Goal: Task Accomplishment & Management: Complete application form

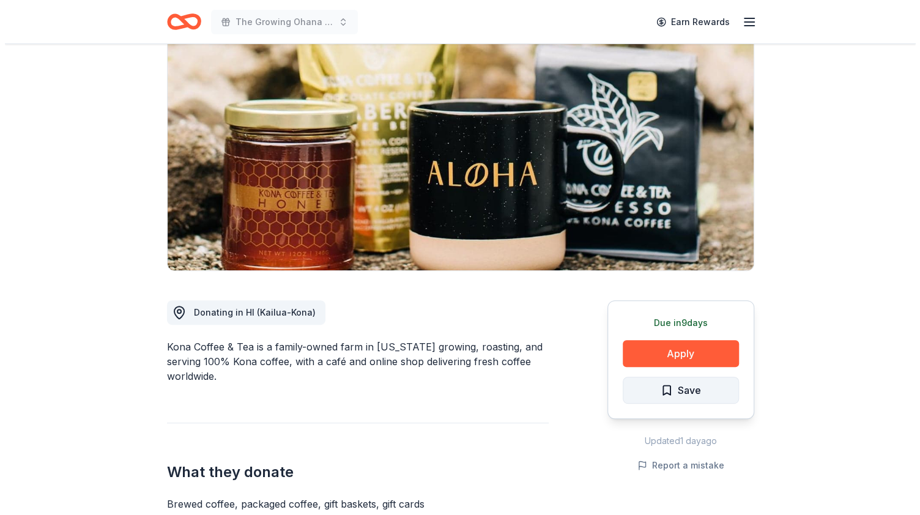
scroll to position [183, 0]
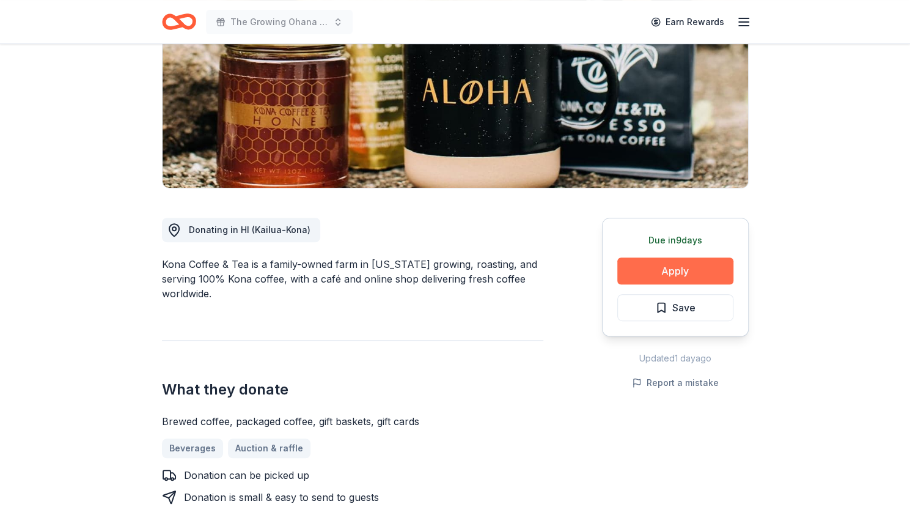
click at [658, 266] on button "Apply" at bounding box center [676, 270] width 116 height 27
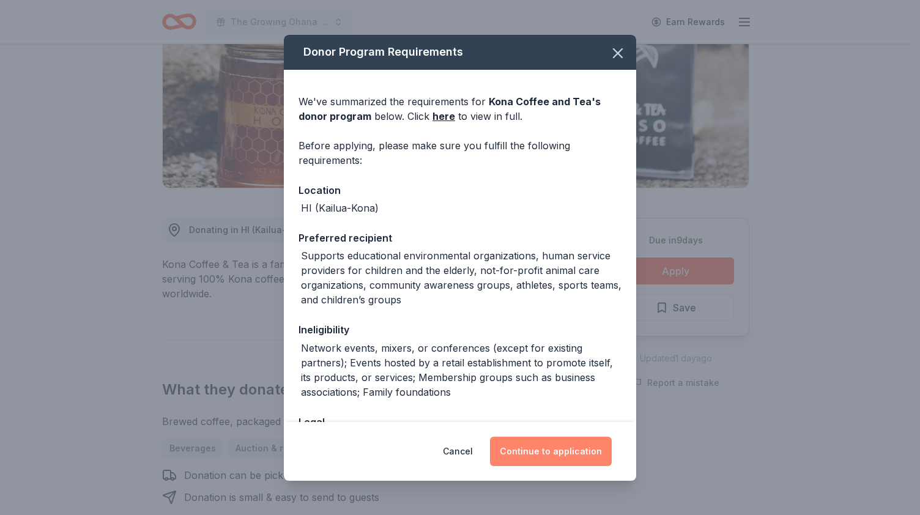
click at [538, 447] on button "Continue to application" at bounding box center [551, 451] width 122 height 29
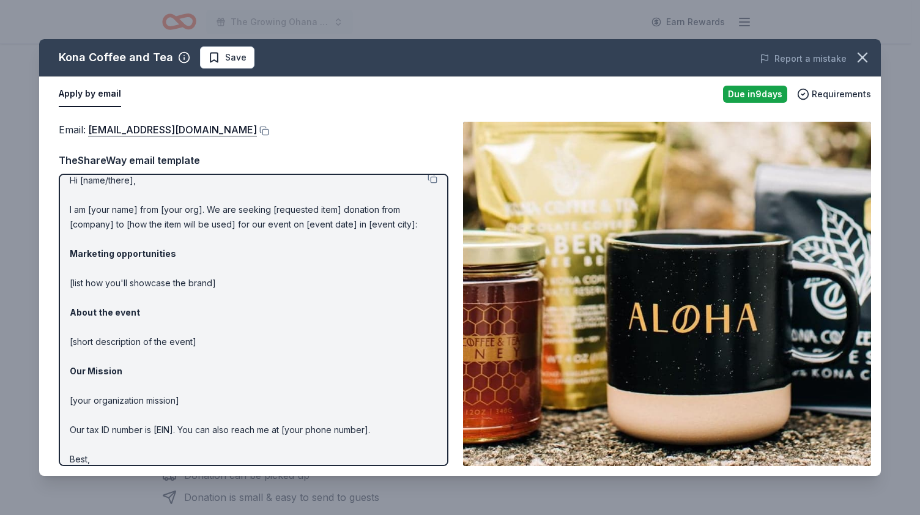
scroll to position [0, 0]
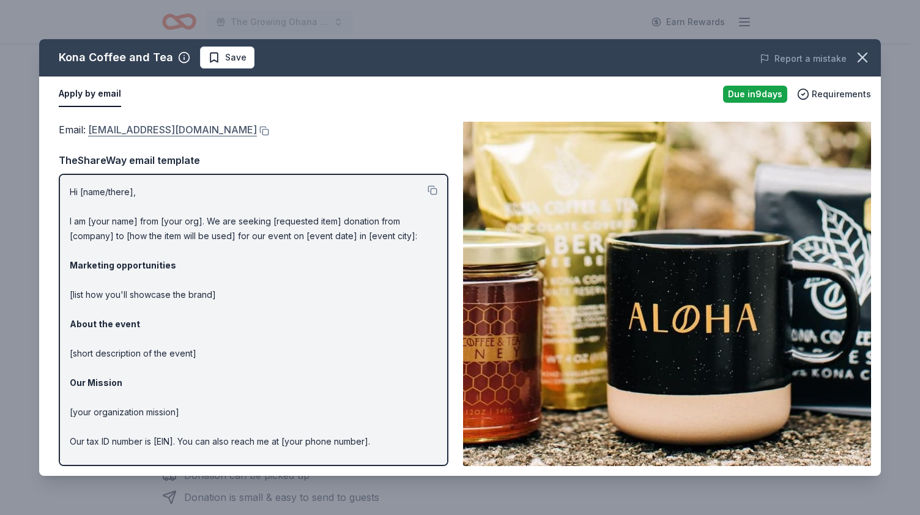
click at [177, 131] on link "[EMAIL_ADDRESS][DOMAIN_NAME]" at bounding box center [172, 130] width 169 height 16
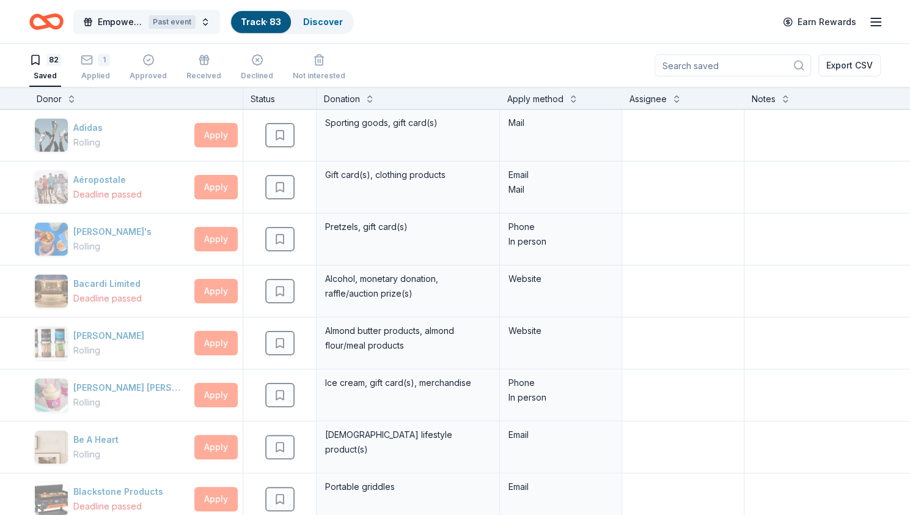
click at [192, 16] on div "Past event" at bounding box center [172, 21] width 47 height 13
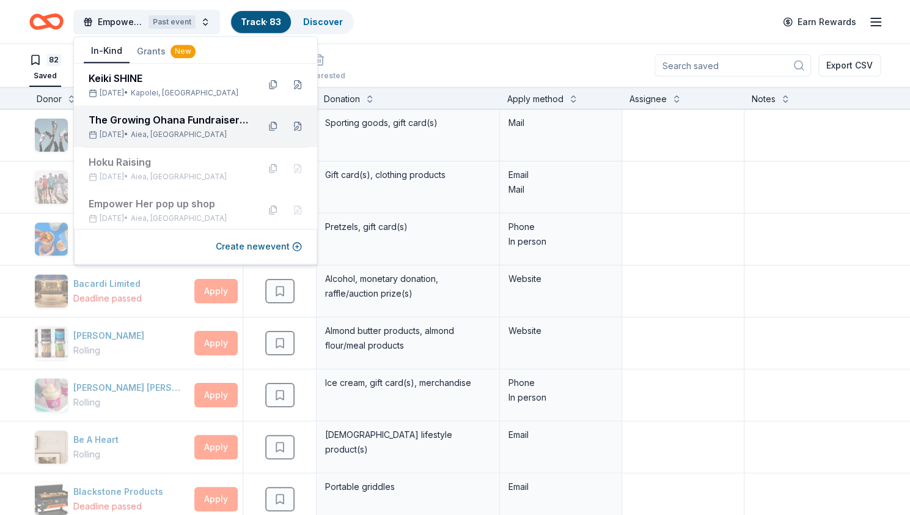
click at [148, 120] on div "The Growing Ohana Fundraiser Gala" at bounding box center [169, 119] width 160 height 15
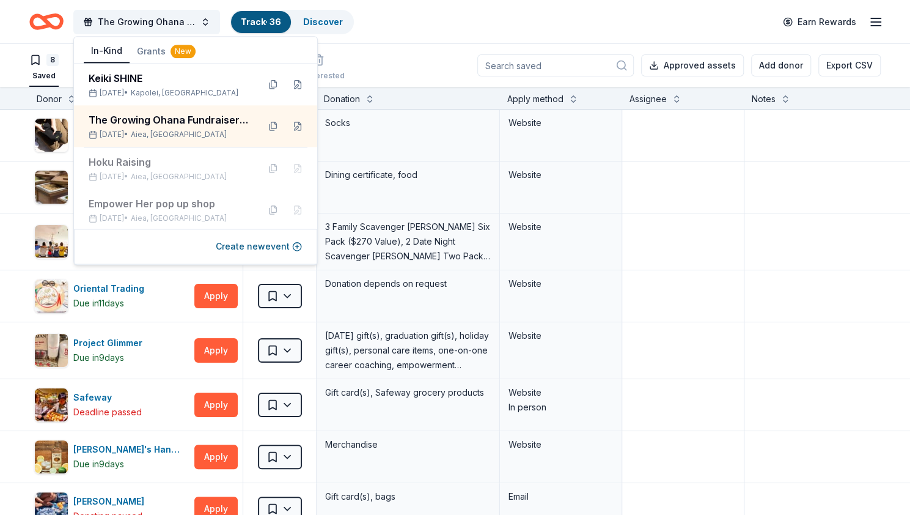
click at [445, 21] on div "The Growing Ohana Fundraiser Gala Track · 36 Discover Earn Rewards" at bounding box center [455, 21] width 852 height 29
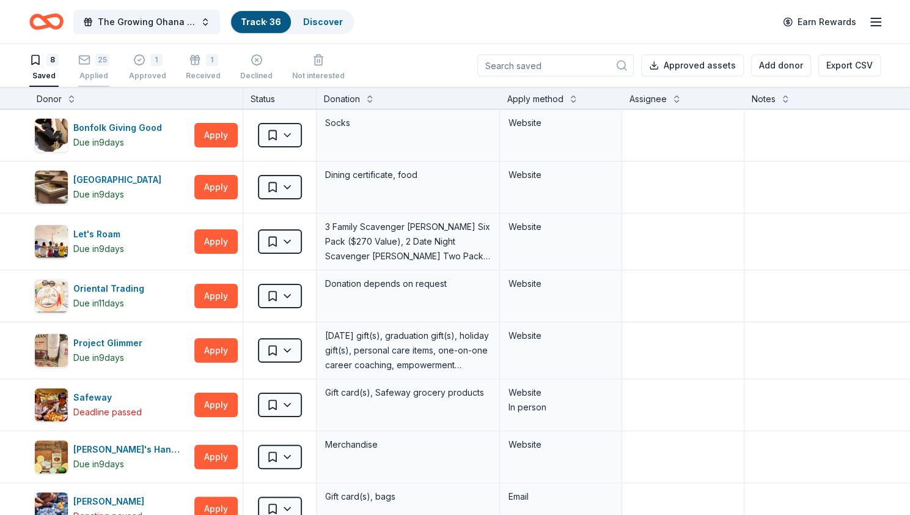
click at [98, 64] on div "25" at bounding box center [102, 60] width 14 height 12
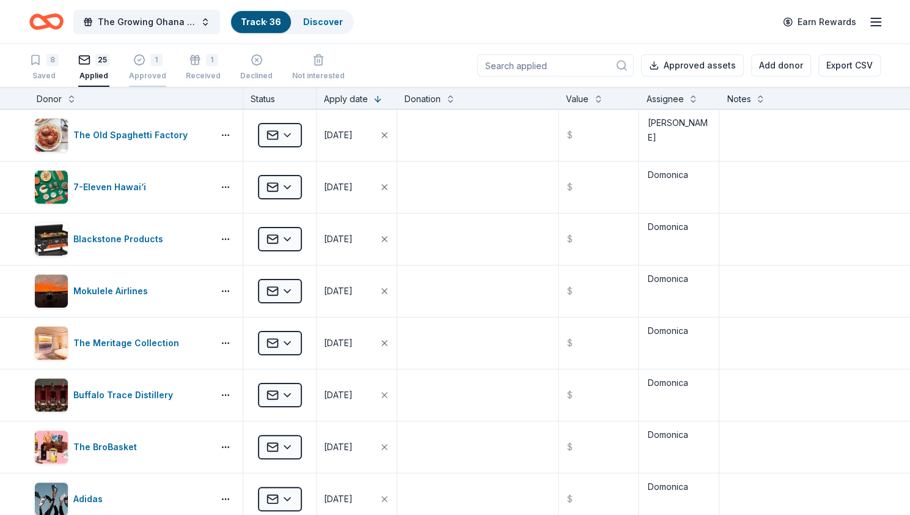
click at [146, 68] on div "1 Approved" at bounding box center [147, 67] width 37 height 27
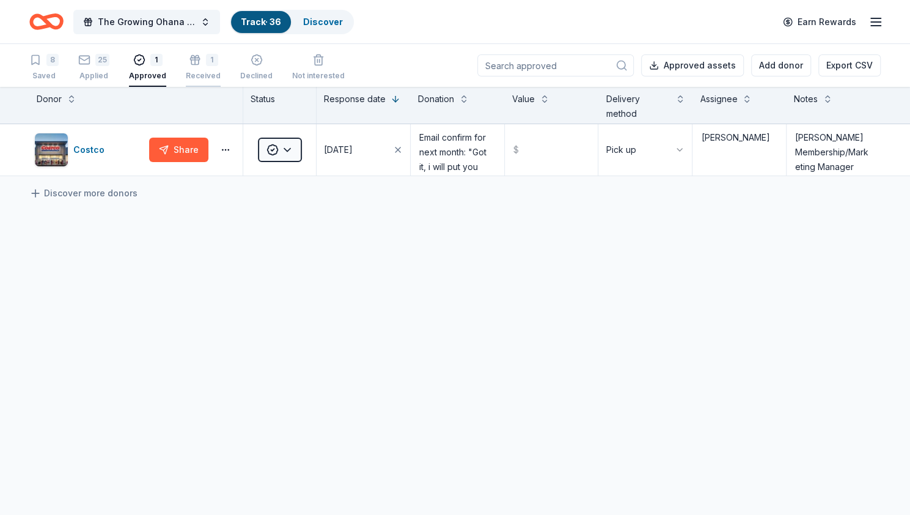
click at [208, 69] on div "1 Received" at bounding box center [203, 67] width 35 height 27
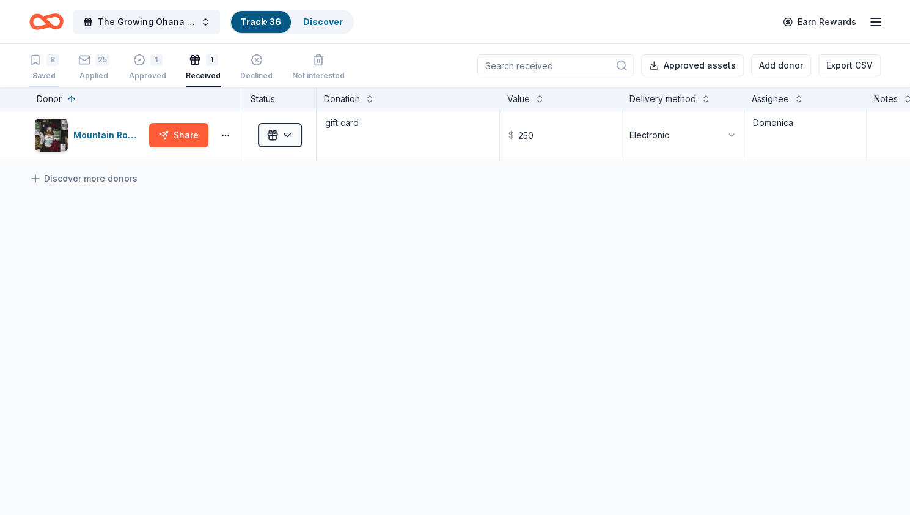
click at [52, 67] on div "8 Saved" at bounding box center [43, 67] width 29 height 27
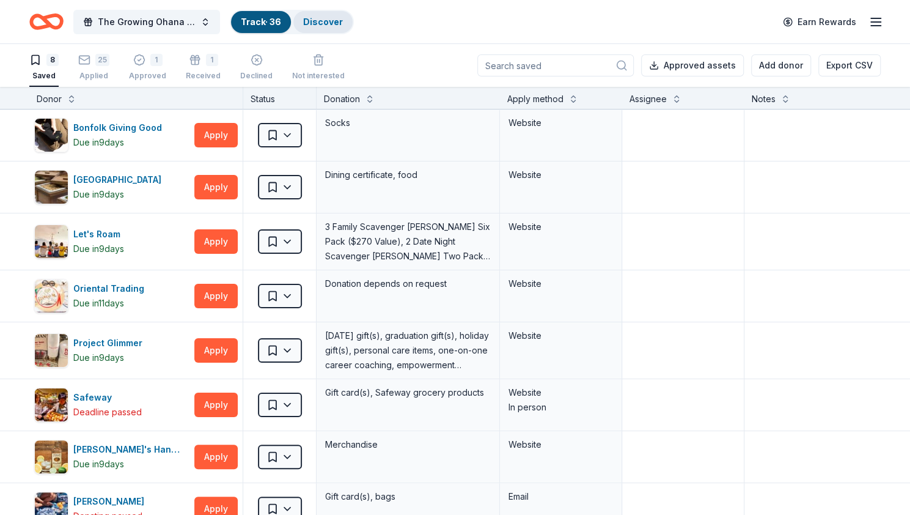
click at [313, 27] on div "Discover" at bounding box center [322, 22] width 59 height 22
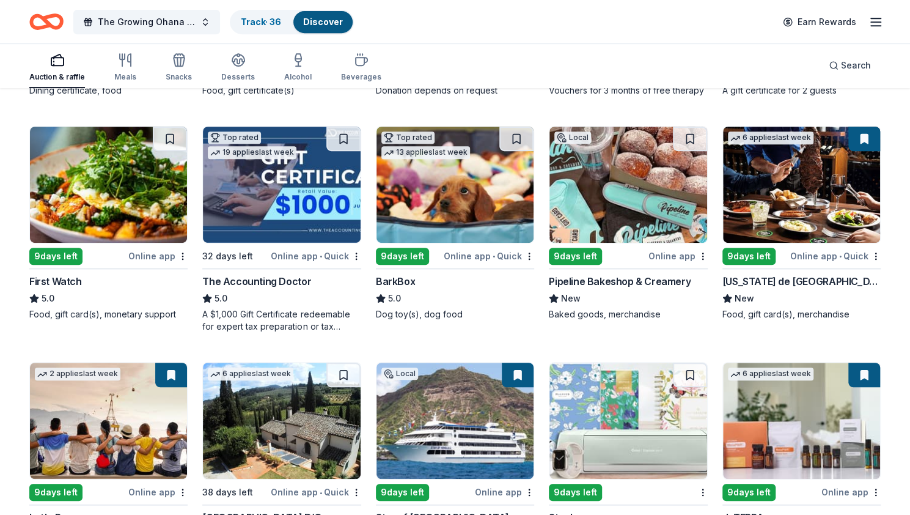
scroll to position [306, 0]
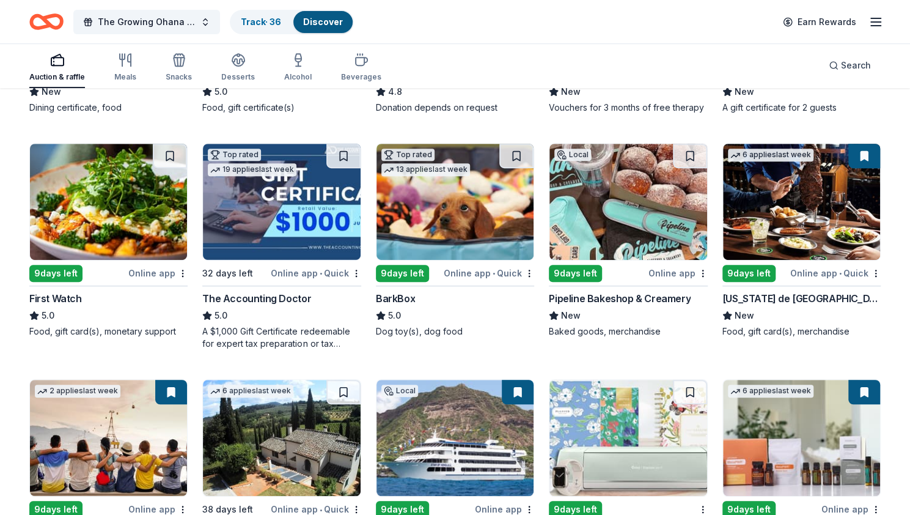
click at [517, 152] on button at bounding box center [517, 156] width 34 height 24
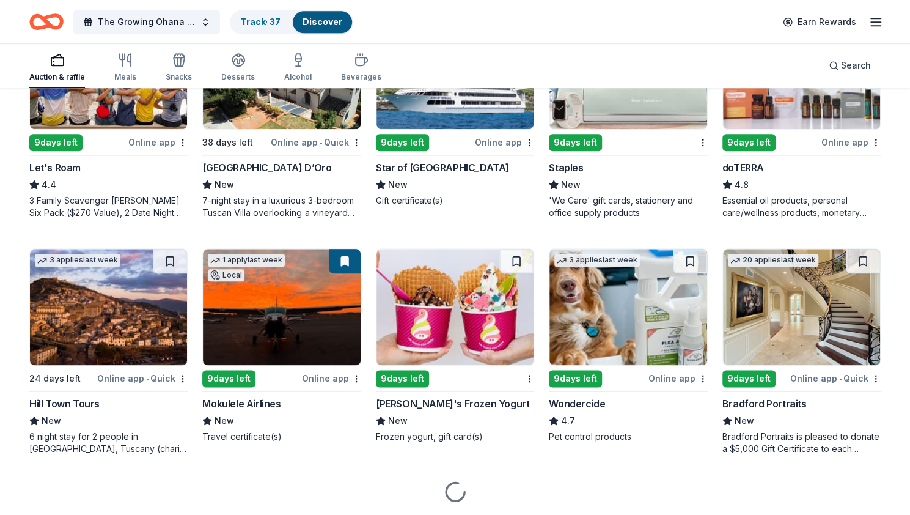
scroll to position [709, 0]
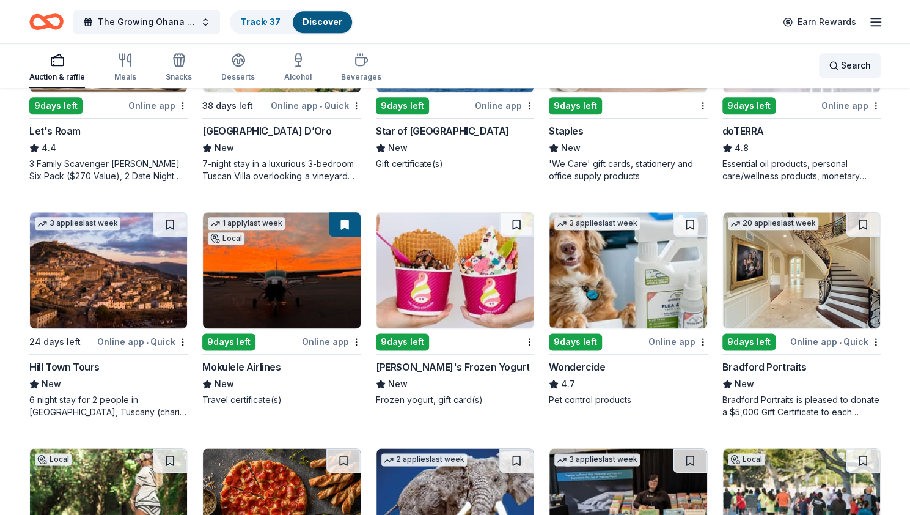
click at [855, 62] on span "Search" at bounding box center [856, 65] width 30 height 15
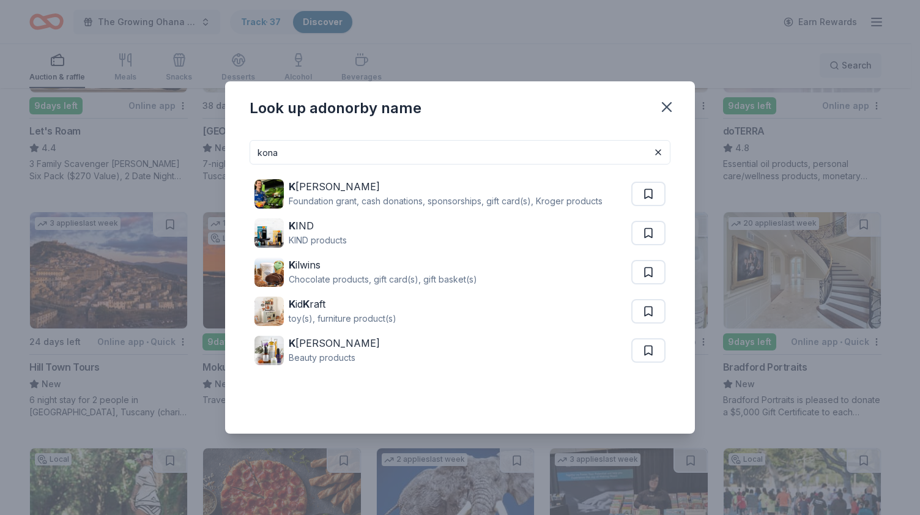
type input "kona"
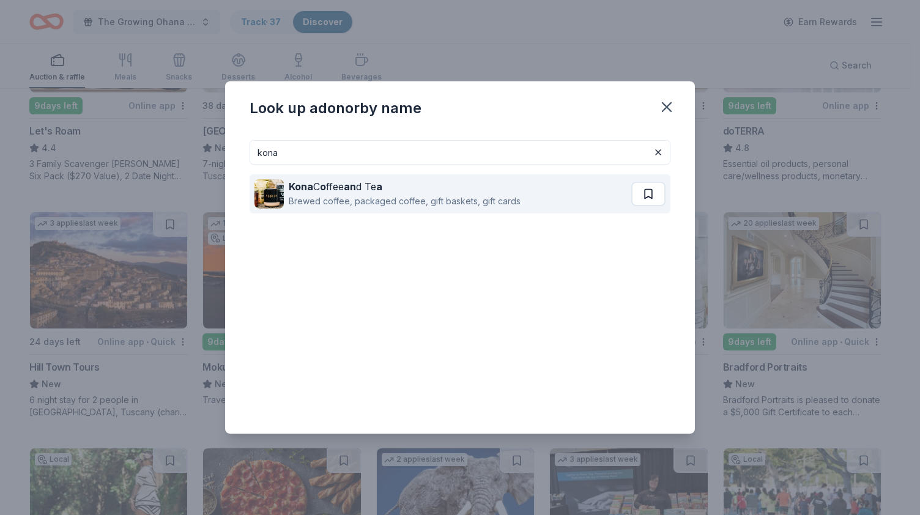
click at [655, 190] on button at bounding box center [648, 194] width 34 height 24
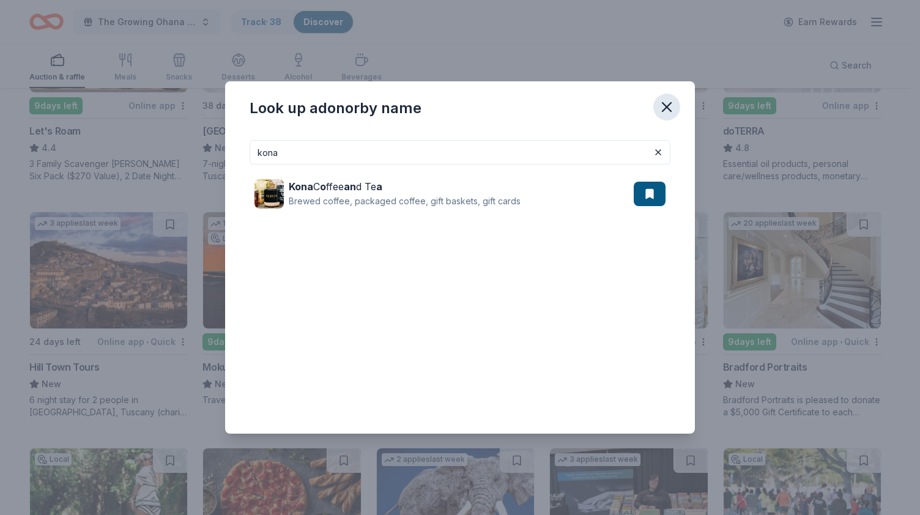
click at [666, 110] on icon "button" at bounding box center [666, 106] width 17 height 17
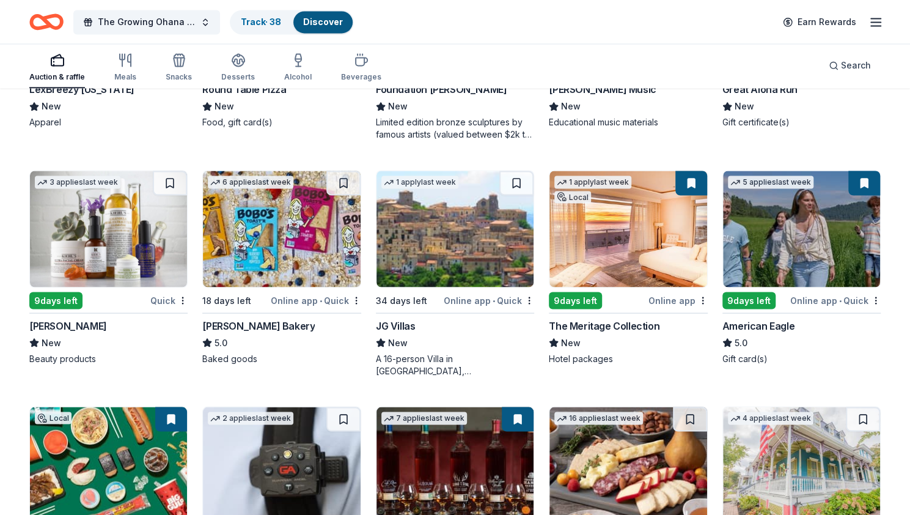
scroll to position [1242, 0]
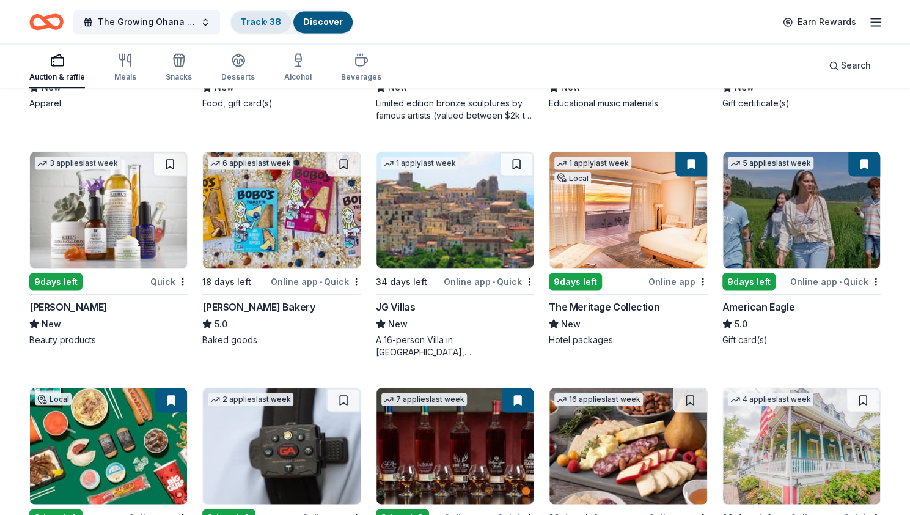
click at [274, 25] on link "Track · 38" at bounding box center [261, 22] width 40 height 10
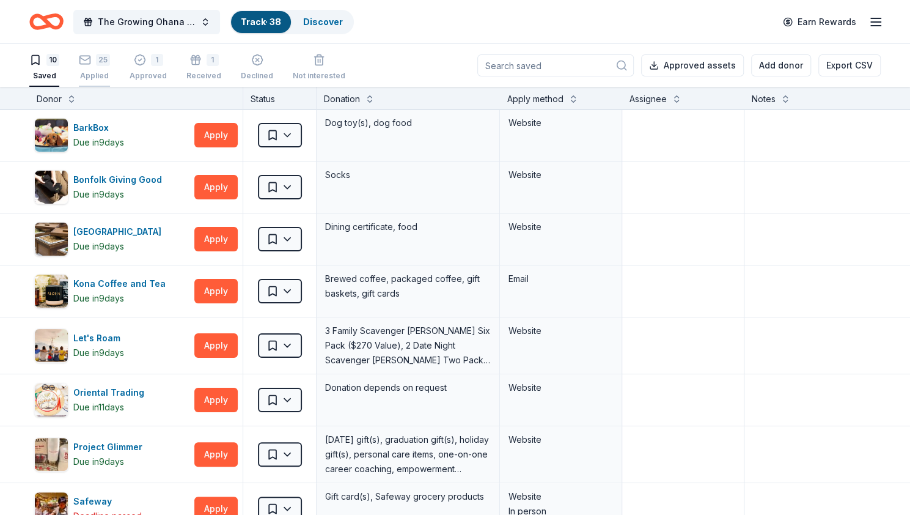
click at [100, 78] on div "Applied" at bounding box center [94, 76] width 31 height 10
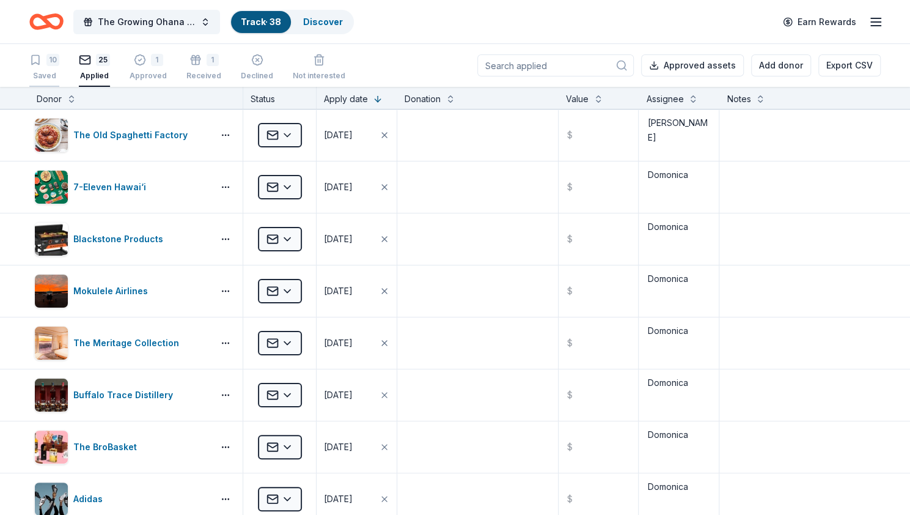
click at [51, 58] on div "10" at bounding box center [52, 60] width 13 height 12
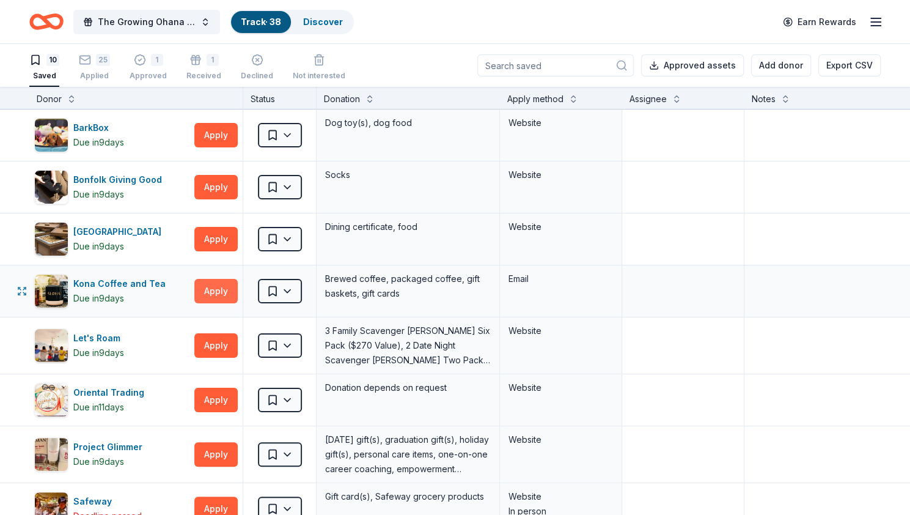
click at [232, 286] on button "Apply" at bounding box center [215, 291] width 43 height 24
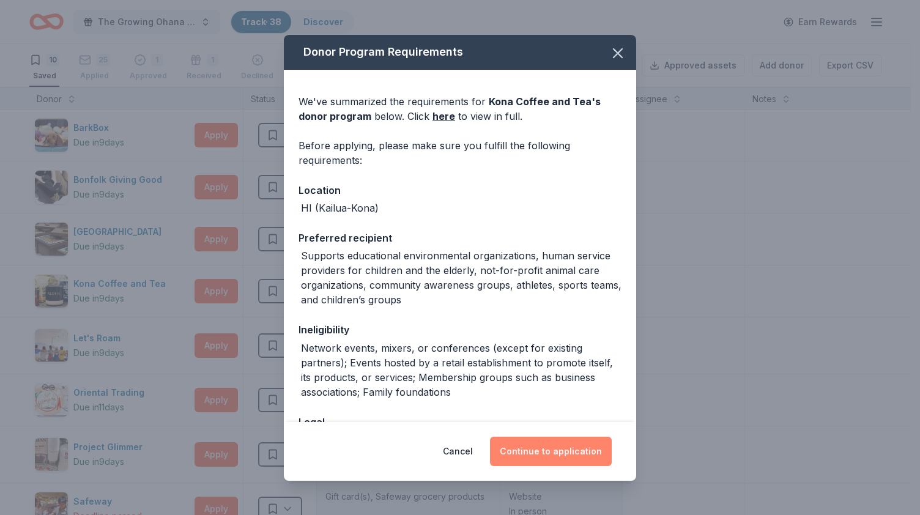
click at [587, 443] on button "Continue to application" at bounding box center [551, 451] width 122 height 29
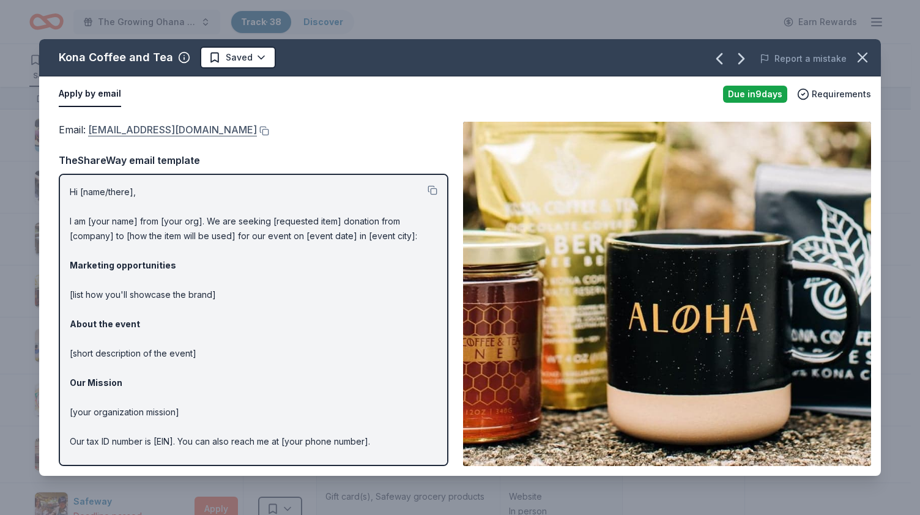
click at [186, 127] on link "[EMAIL_ADDRESS][DOMAIN_NAME]" at bounding box center [172, 130] width 169 height 16
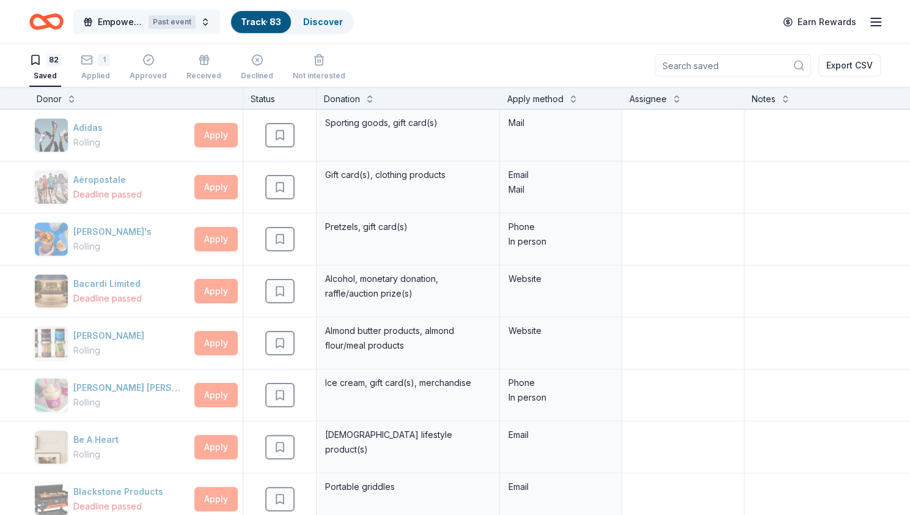
click at [143, 18] on span "Empower & Create Celebration" at bounding box center [121, 22] width 46 height 15
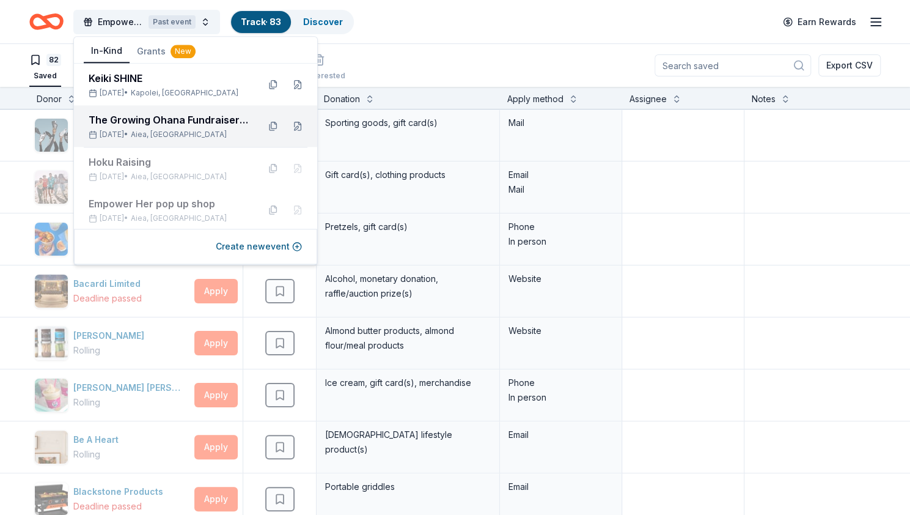
click at [148, 126] on div "The Growing Ohana Fundraiser Gala" at bounding box center [169, 119] width 160 height 15
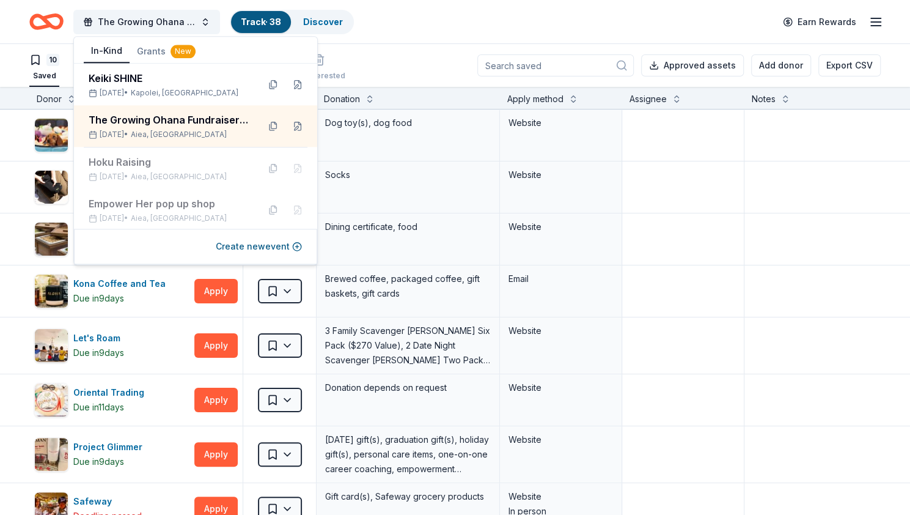
click at [401, 28] on div "The Growing Ohana Fundraiser Gala Track · 38 Discover Earn Rewards" at bounding box center [455, 21] width 852 height 29
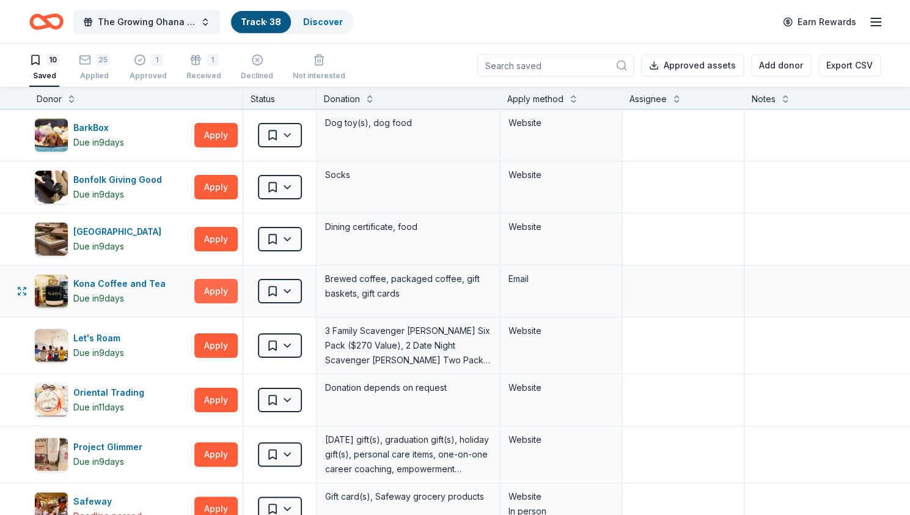
click at [226, 289] on button "Apply" at bounding box center [215, 291] width 43 height 24
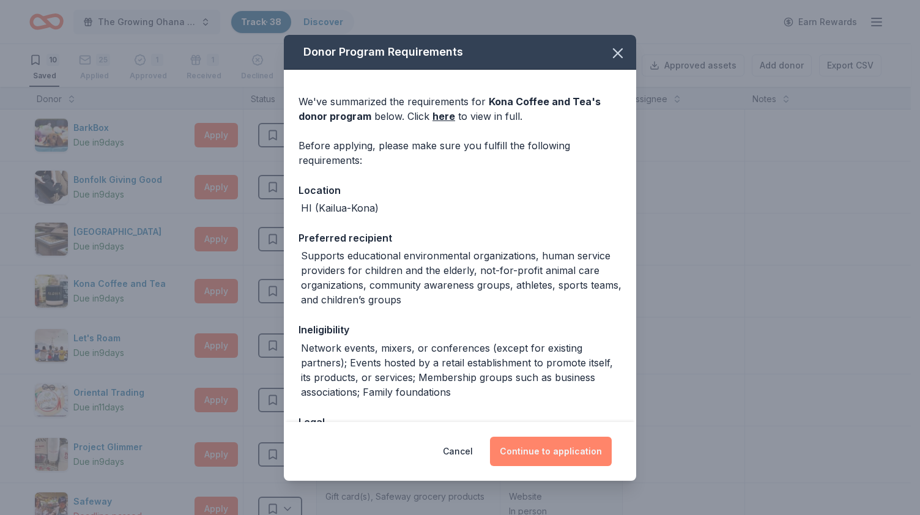
click at [573, 446] on button "Continue to application" at bounding box center [551, 451] width 122 height 29
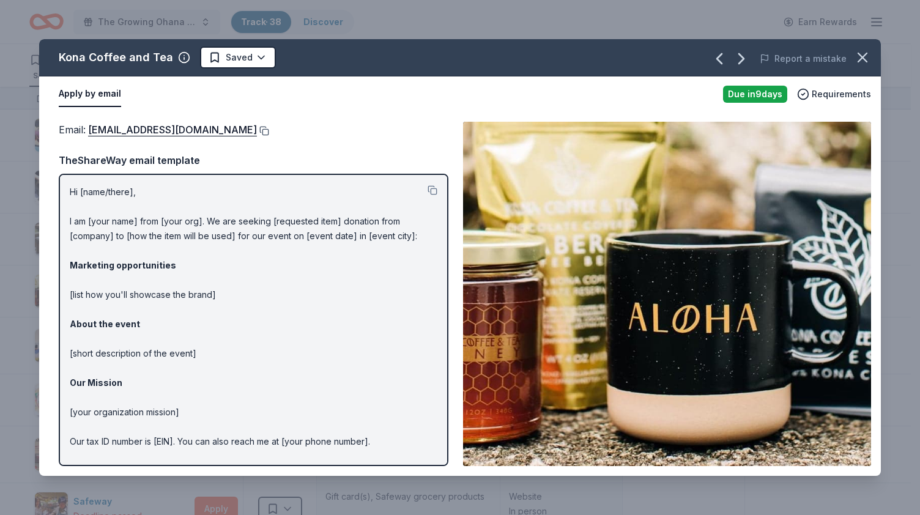
click at [257, 128] on button at bounding box center [263, 131] width 12 height 10
click at [861, 50] on icon "button" at bounding box center [861, 57] width 17 height 17
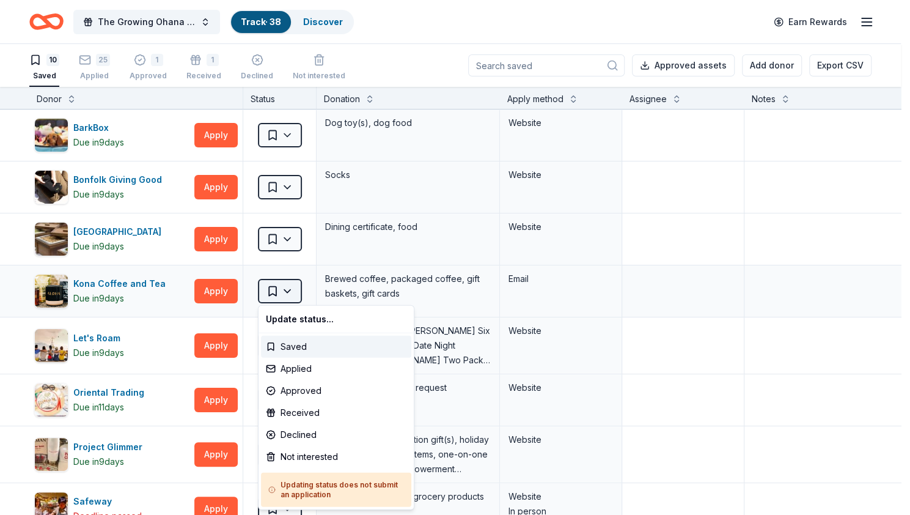
click at [287, 293] on html "The Growing Ohana Fundraiser Gala Track · 38 Discover Earn Rewards 10 Saved 25 …" at bounding box center [455, 257] width 910 height 515
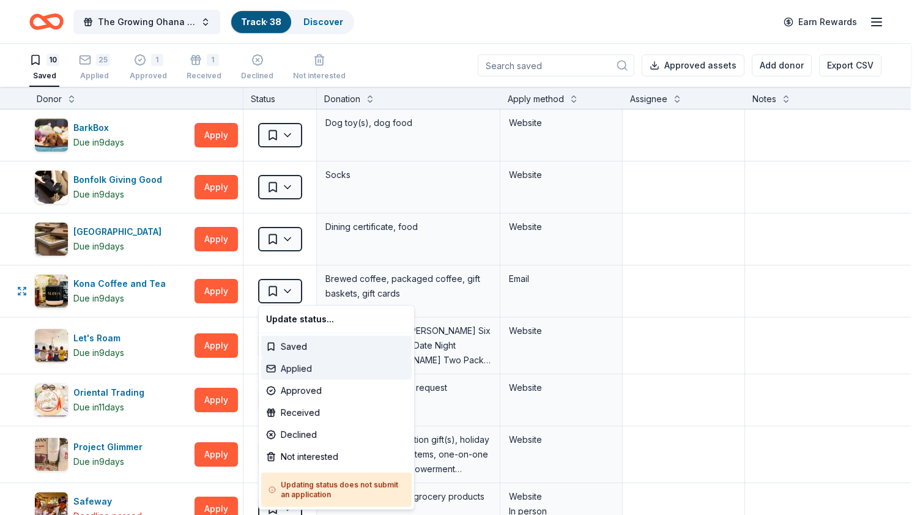
click at [304, 364] on div "Applied" at bounding box center [336, 369] width 150 height 22
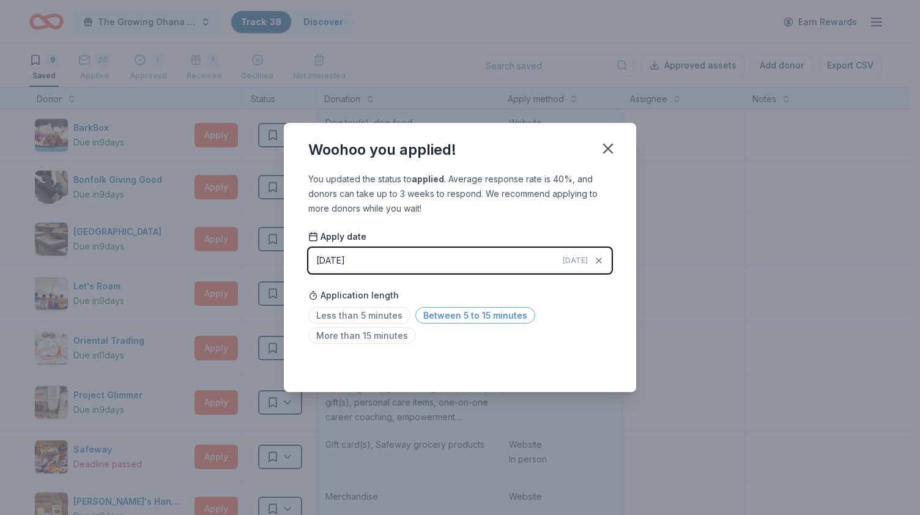
click at [492, 313] on span "Between 5 to 15 minutes" at bounding box center [475, 315] width 120 height 17
click at [614, 149] on icon "button" at bounding box center [607, 148] width 17 height 17
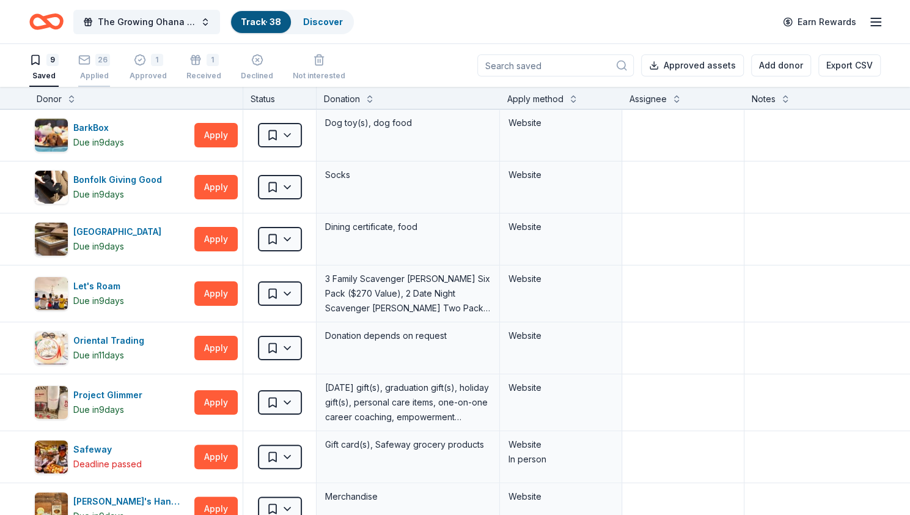
click at [100, 65] on div "26 Applied" at bounding box center [94, 60] width 32 height 27
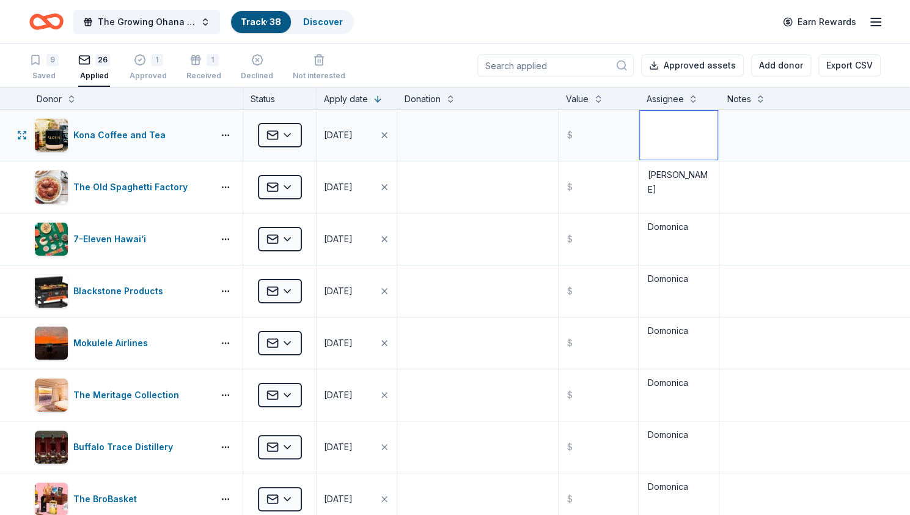
click at [676, 133] on textarea at bounding box center [679, 135] width 78 height 49
type textarea "[PERSON_NAME]"
click at [741, 127] on textarea at bounding box center [800, 135] width 159 height 49
type textarea "via email"
click at [37, 63] on icon "button" at bounding box center [35, 60] width 7 height 9
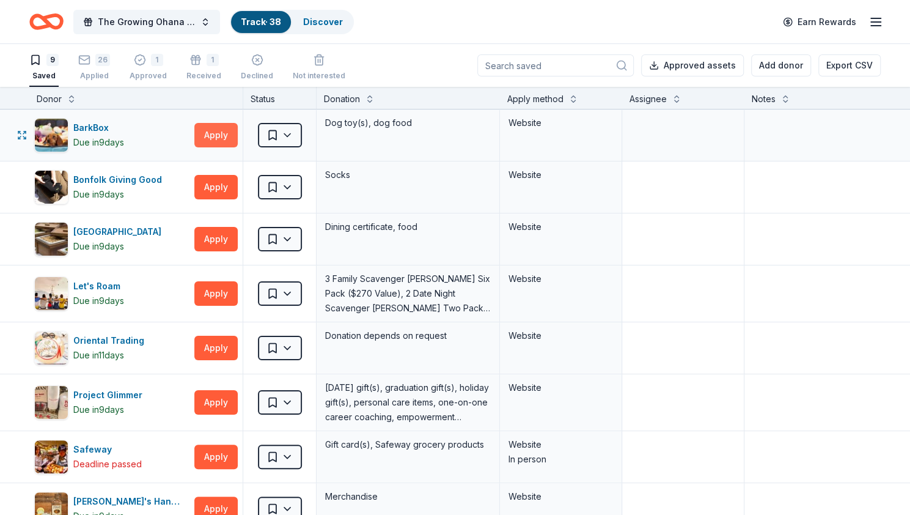
click at [207, 131] on button "Apply" at bounding box center [215, 135] width 43 height 24
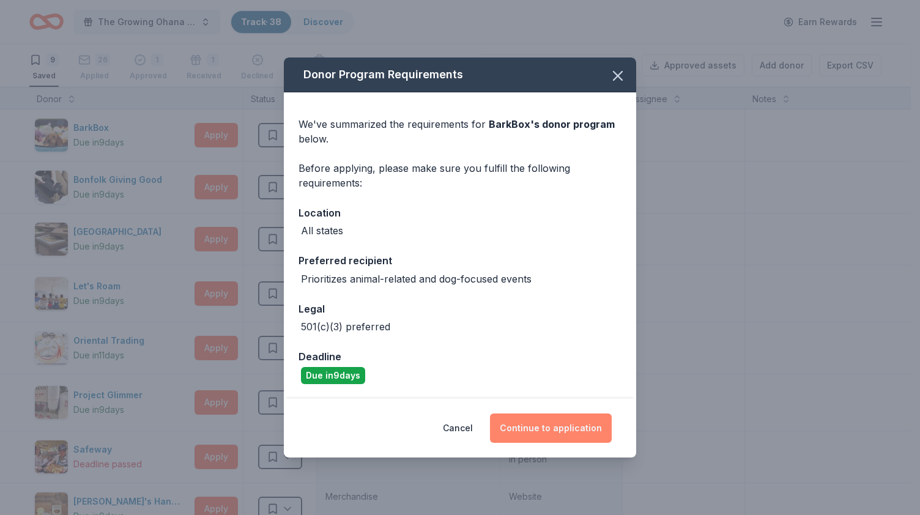
click at [561, 432] on button "Continue to application" at bounding box center [551, 427] width 122 height 29
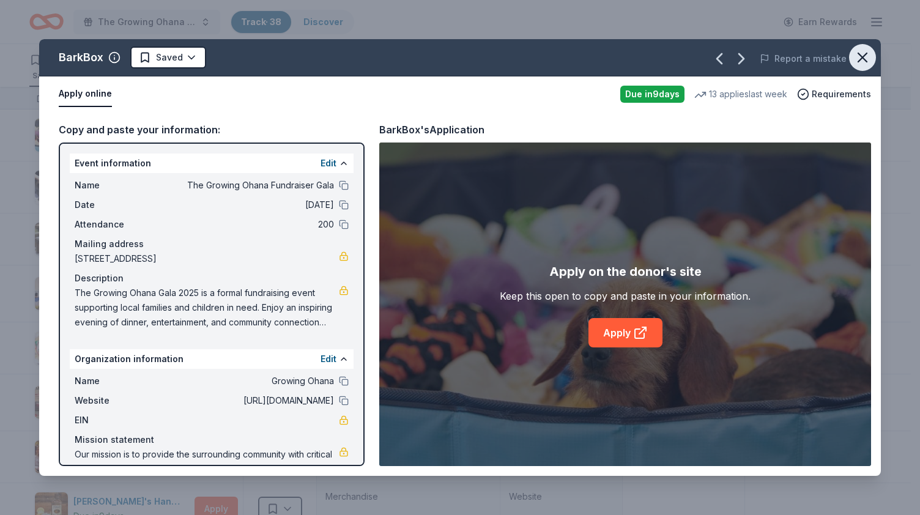
click at [862, 51] on icon "button" at bounding box center [861, 57] width 17 height 17
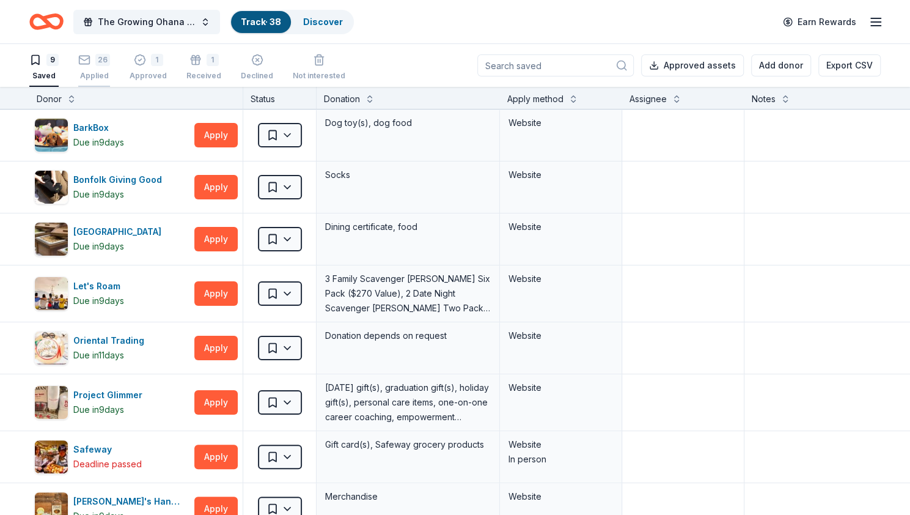
click at [103, 59] on div "26" at bounding box center [102, 53] width 15 height 12
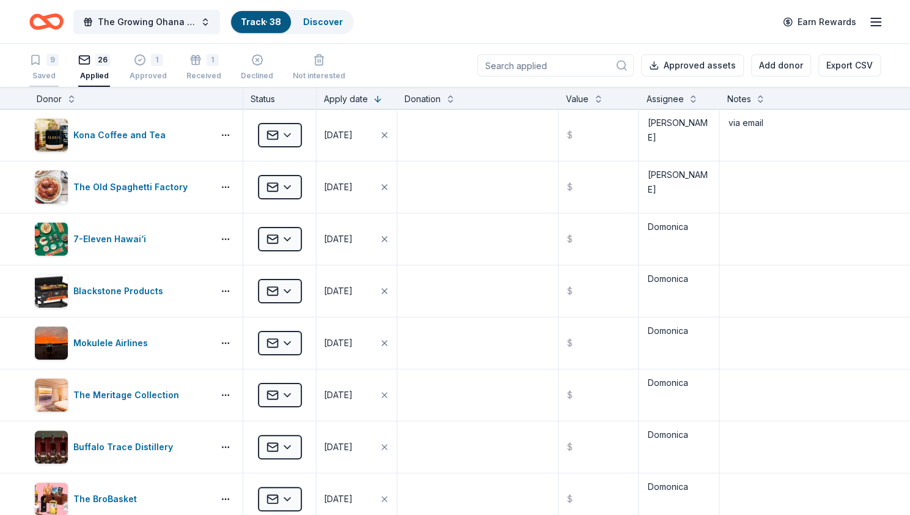
click at [42, 64] on div "9" at bounding box center [43, 60] width 29 height 12
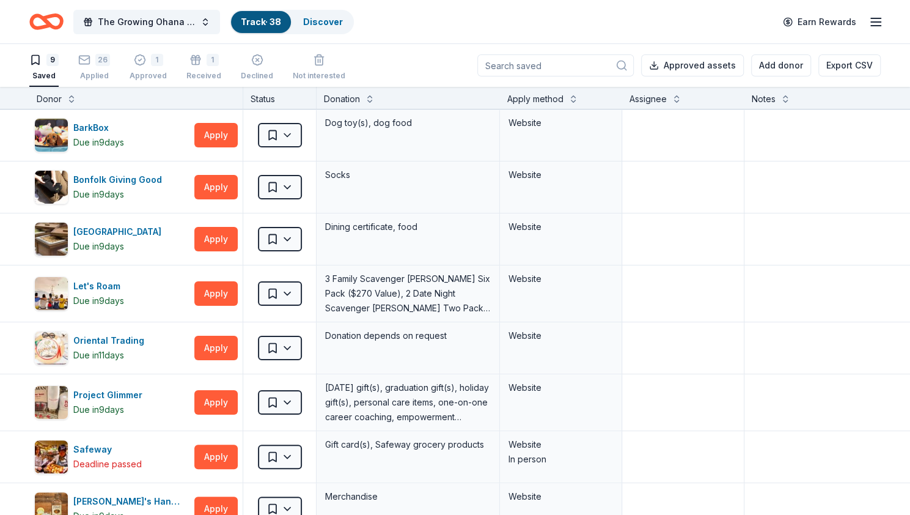
click at [548, 100] on div "Apply method" at bounding box center [535, 99] width 56 height 15
click at [574, 97] on button at bounding box center [574, 98] width 10 height 12
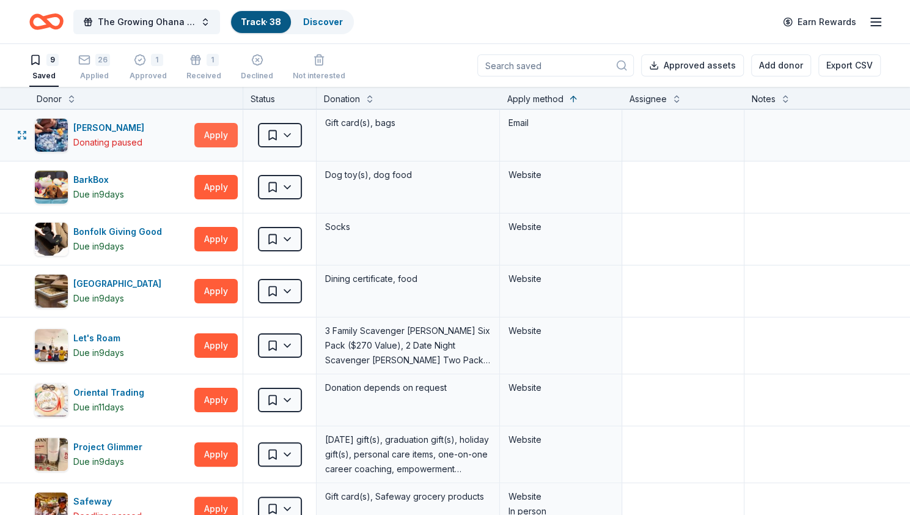
click at [227, 131] on button "Apply" at bounding box center [215, 135] width 43 height 24
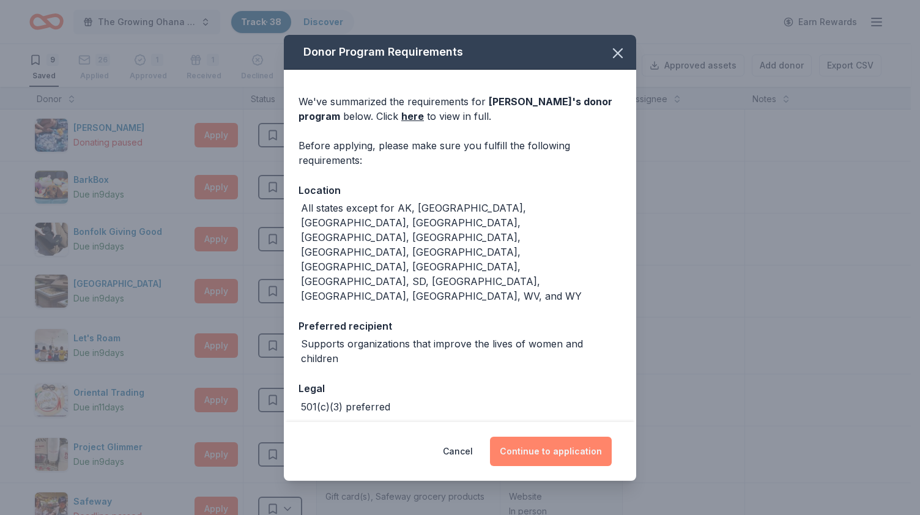
click at [545, 437] on button "Continue to application" at bounding box center [551, 451] width 122 height 29
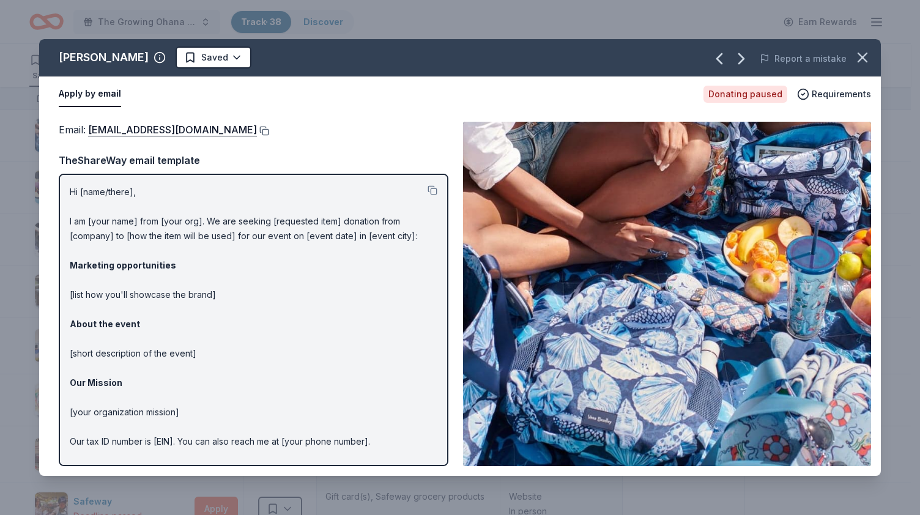
click at [257, 128] on button at bounding box center [263, 131] width 12 height 10
click at [863, 57] on icon "button" at bounding box center [861, 57] width 17 height 17
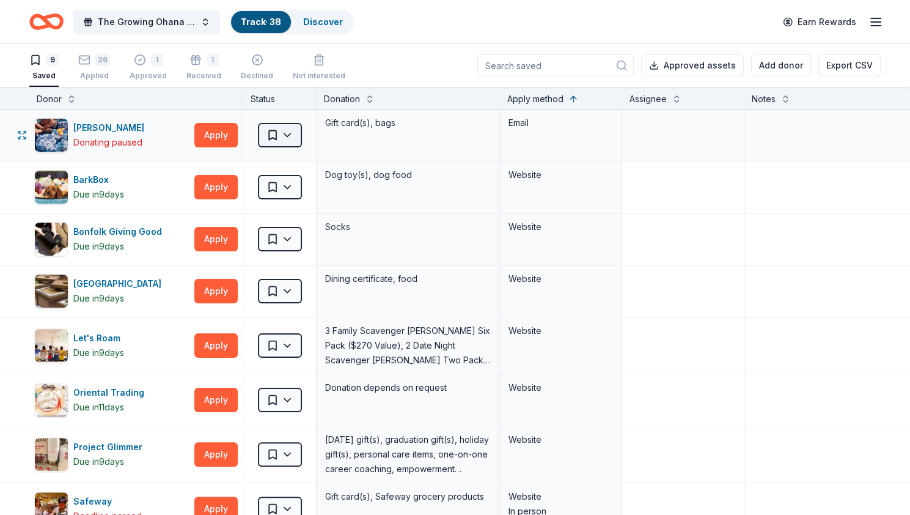
click at [286, 140] on html "The Growing Ohana Fundraiser Gala Track · 38 Discover Earn Rewards 9 Saved 26 A…" at bounding box center [455, 257] width 910 height 515
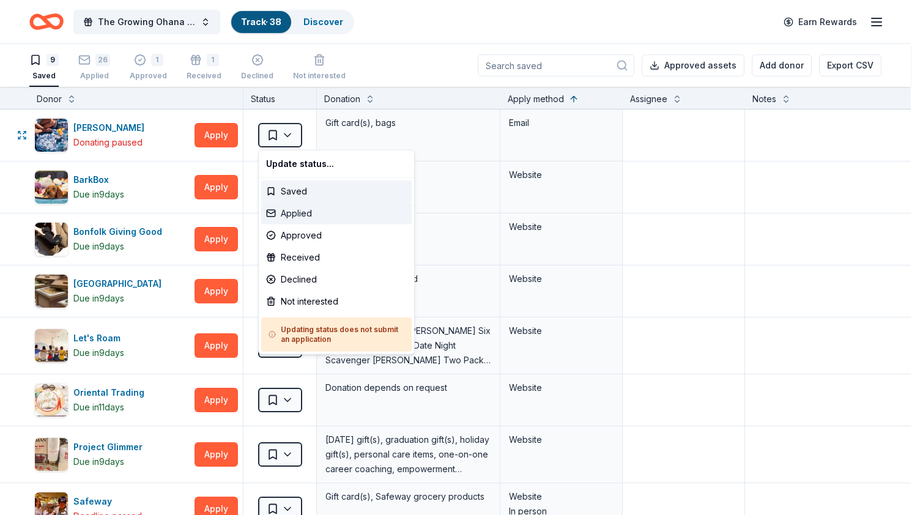
click at [293, 217] on div "Applied" at bounding box center [336, 213] width 150 height 22
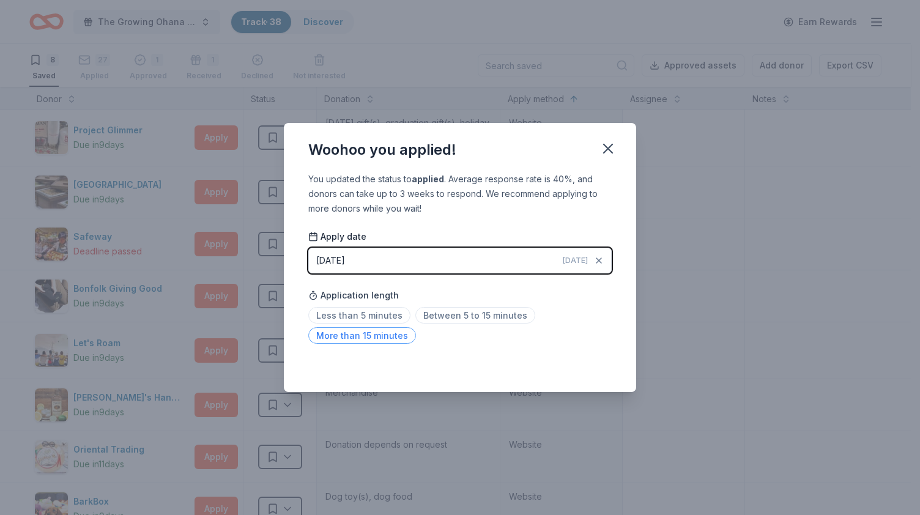
click at [348, 337] on span "More than 15 minutes" at bounding box center [362, 335] width 108 height 17
click at [448, 316] on span "Between 5 to 15 minutes" at bounding box center [475, 315] width 120 height 17
click at [613, 144] on icon "button" at bounding box center [607, 148] width 17 height 17
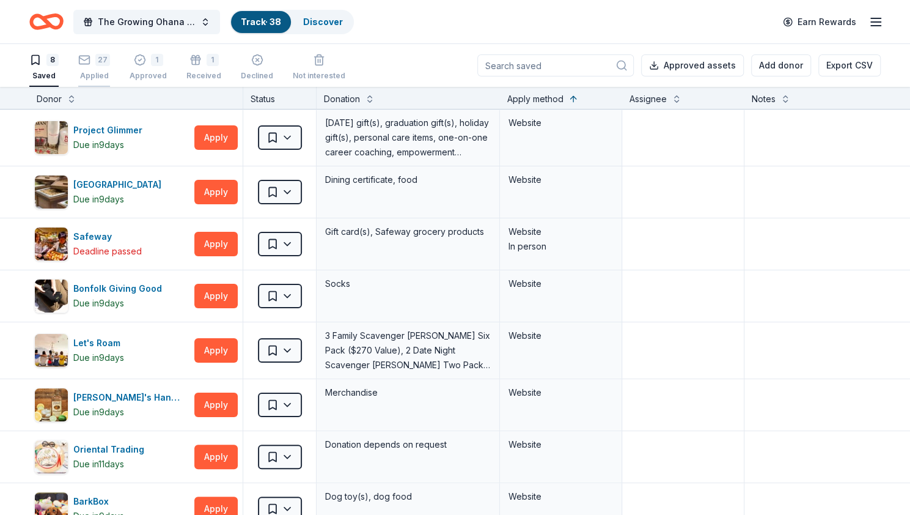
click at [92, 59] on div "27" at bounding box center [94, 53] width 32 height 12
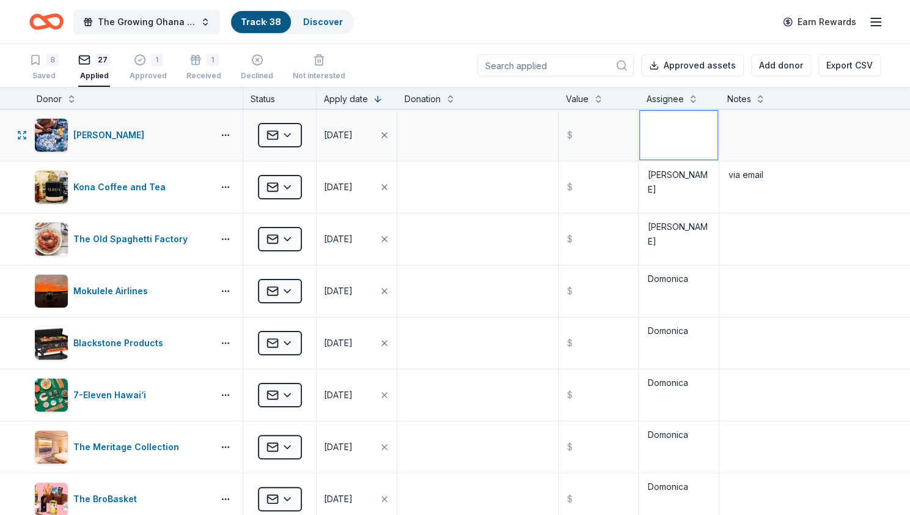
click at [669, 134] on textarea at bounding box center [679, 135] width 78 height 49
type textarea "[PERSON_NAME]"
type textarea "via email"
click at [36, 67] on div "8 Saved" at bounding box center [43, 67] width 29 height 27
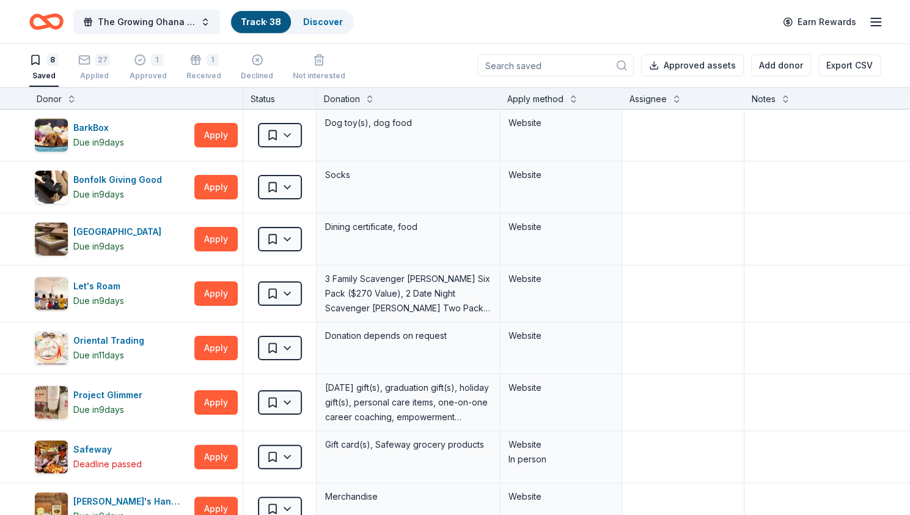
click at [559, 98] on div "Apply method" at bounding box center [535, 99] width 56 height 15
click at [573, 98] on button at bounding box center [574, 98] width 10 height 12
